Goal: Navigation & Orientation: Find specific page/section

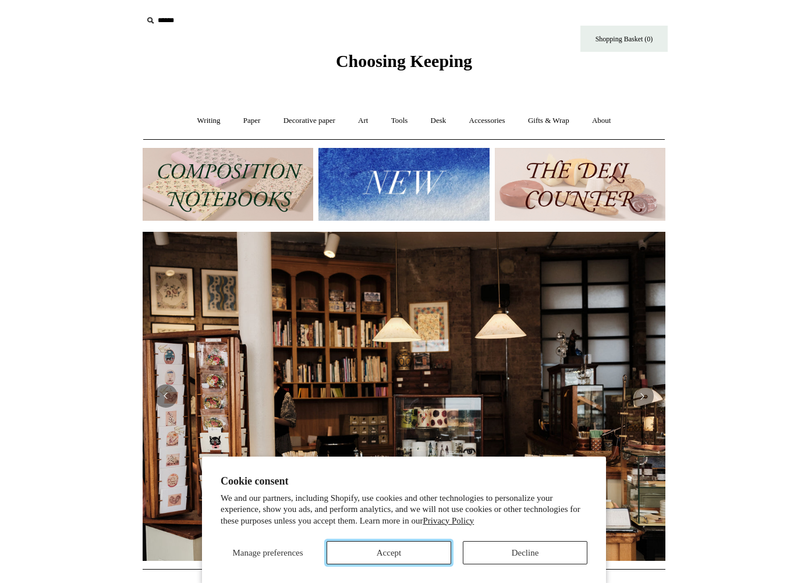
click at [376, 550] on button "Accept" at bounding box center [389, 552] width 125 height 23
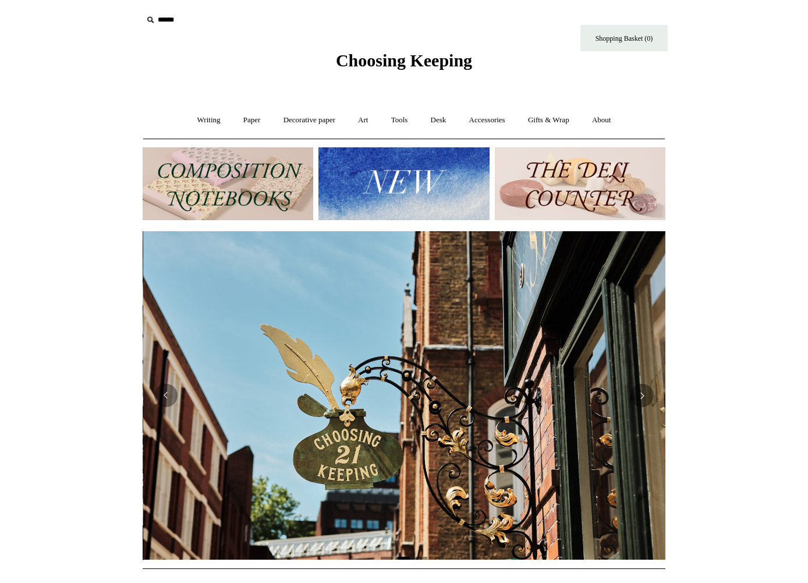
scroll to position [0, 523]
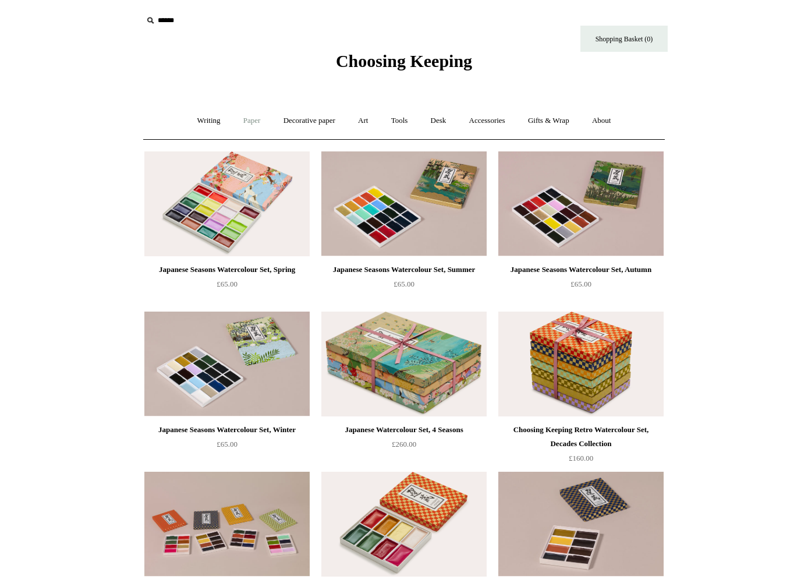
click at [233, 120] on link "Paper +" at bounding box center [252, 120] width 38 height 31
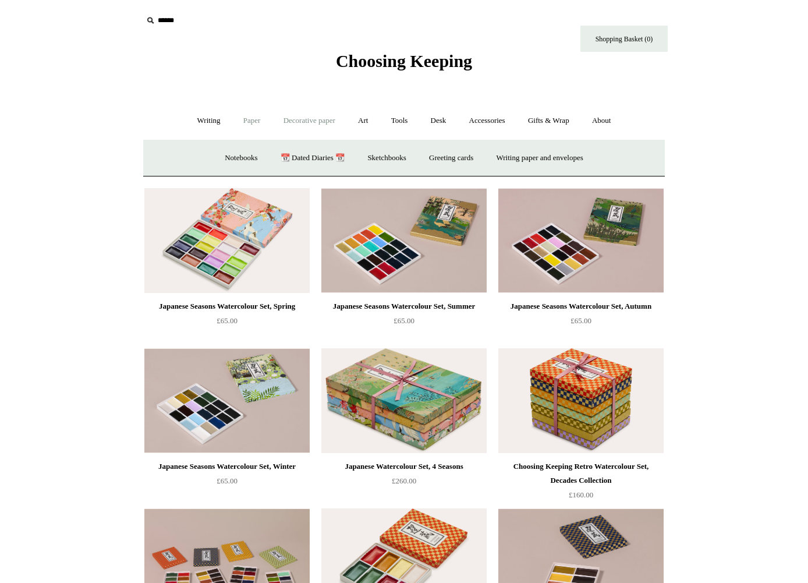
click at [282, 126] on link "Decorative paper +" at bounding box center [309, 120] width 73 height 31
drag, startPoint x: 233, startPoint y: 156, endPoint x: 197, endPoint y: 154, distance: 35.5
click at [228, 156] on ul "All Wrapping & decoupage Marbled Antoinette Poisson Japanese Italian woodblock" at bounding box center [404, 158] width 384 height 31
click at [198, 155] on div "All Wrapping & decoupage Marbled Antoinette Poisson Japanese Italian woodblock" at bounding box center [404, 157] width 522 height 37
click at [214, 157] on link "All" at bounding box center [227, 158] width 31 height 31
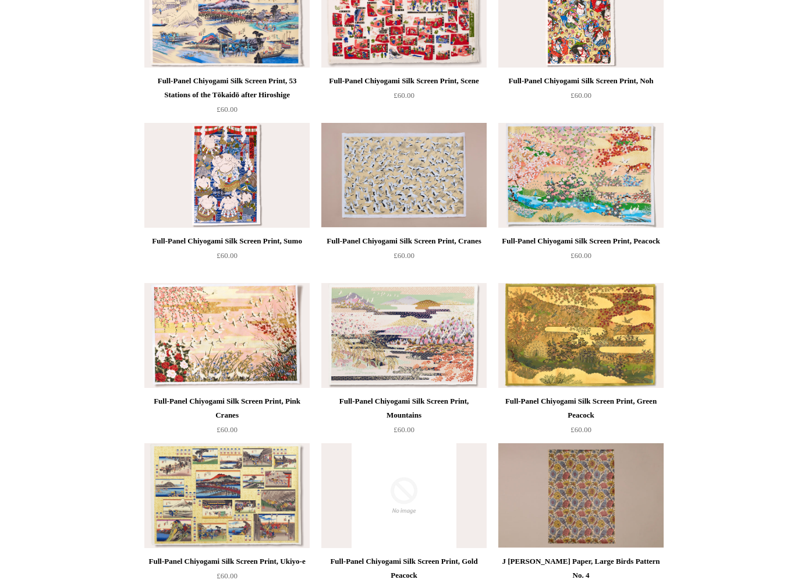
scroll to position [349, 0]
